Goal: Information Seeking & Learning: Learn about a topic

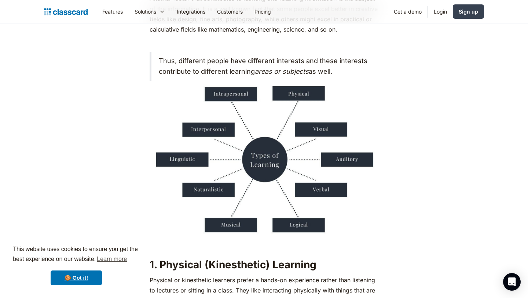
scroll to position [600, 0]
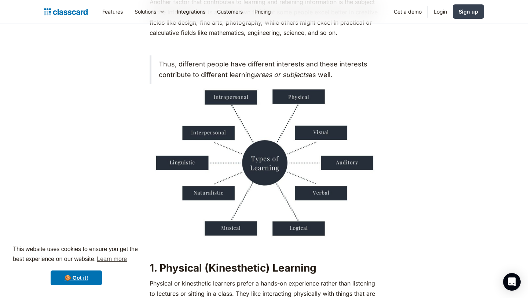
drag, startPoint x: 203, startPoint y: 88, endPoint x: 364, endPoint y: 255, distance: 231.7
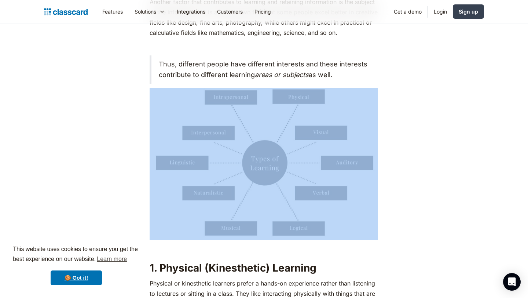
drag, startPoint x: 370, startPoint y: 251, endPoint x: 171, endPoint y: 120, distance: 237.9
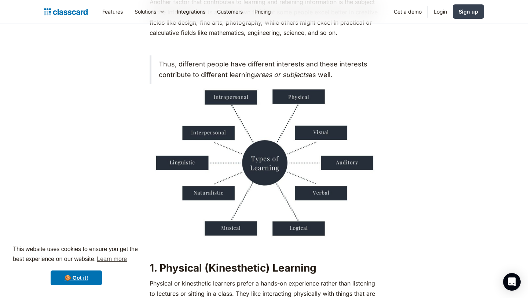
drag, startPoint x: 146, startPoint y: 94, endPoint x: 366, endPoint y: 203, distance: 246.4
drag, startPoint x: 367, startPoint y: 235, endPoint x: 168, endPoint y: 96, distance: 242.9
drag, startPoint x: 168, startPoint y: 96, endPoint x: 354, endPoint y: 248, distance: 240.3
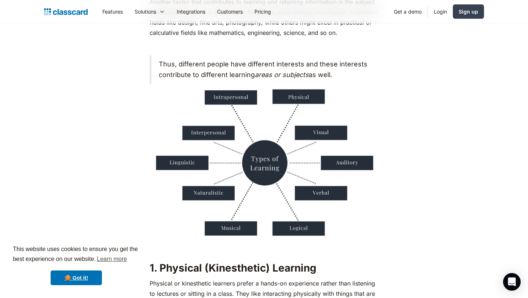
click at [354, 248] on p "‍" at bounding box center [264, 249] width 229 height 10
drag, startPoint x: 349, startPoint y: 233, endPoint x: 169, endPoint y: 101, distance: 223.5
click at [169, 101] on img at bounding box center [264, 164] width 229 height 152
drag, startPoint x: 128, startPoint y: 91, endPoint x: 399, endPoint y: 209, distance: 296.0
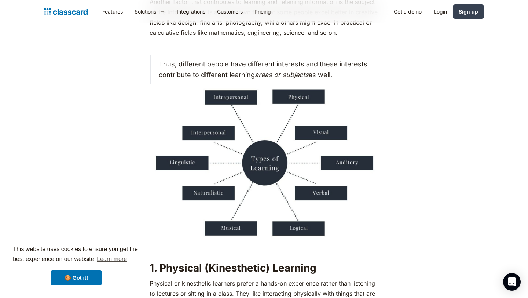
drag, startPoint x: 419, startPoint y: 239, endPoint x: 138, endPoint y: 86, distance: 319.6
drag, startPoint x: 149, startPoint y: 105, endPoint x: 359, endPoint y: 207, distance: 233.8
